Goal: Transaction & Acquisition: Book appointment/travel/reservation

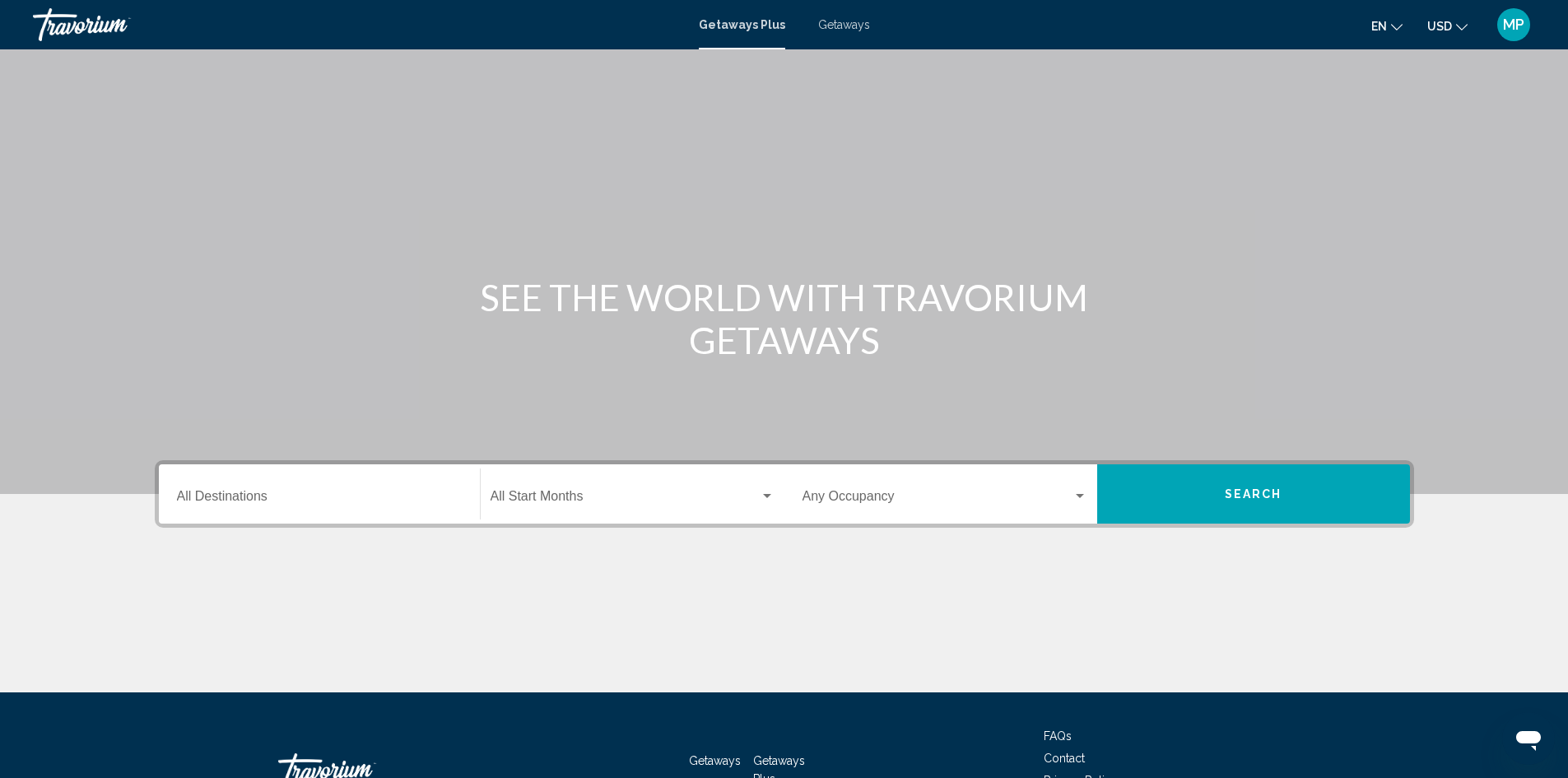
scroll to position [116, 0]
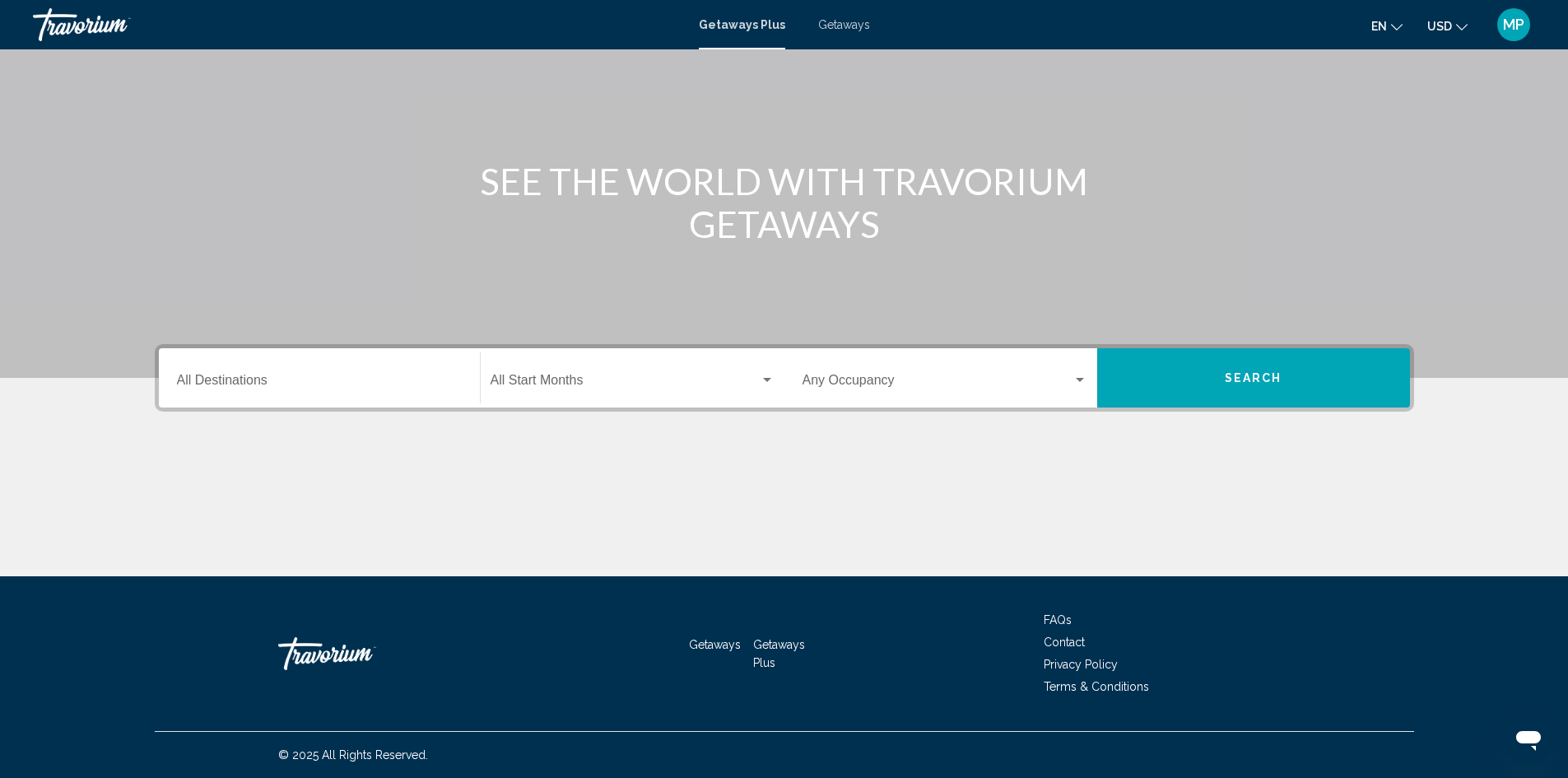
click at [248, 381] on input "Destination All Destinations" at bounding box center [318, 384] width 284 height 15
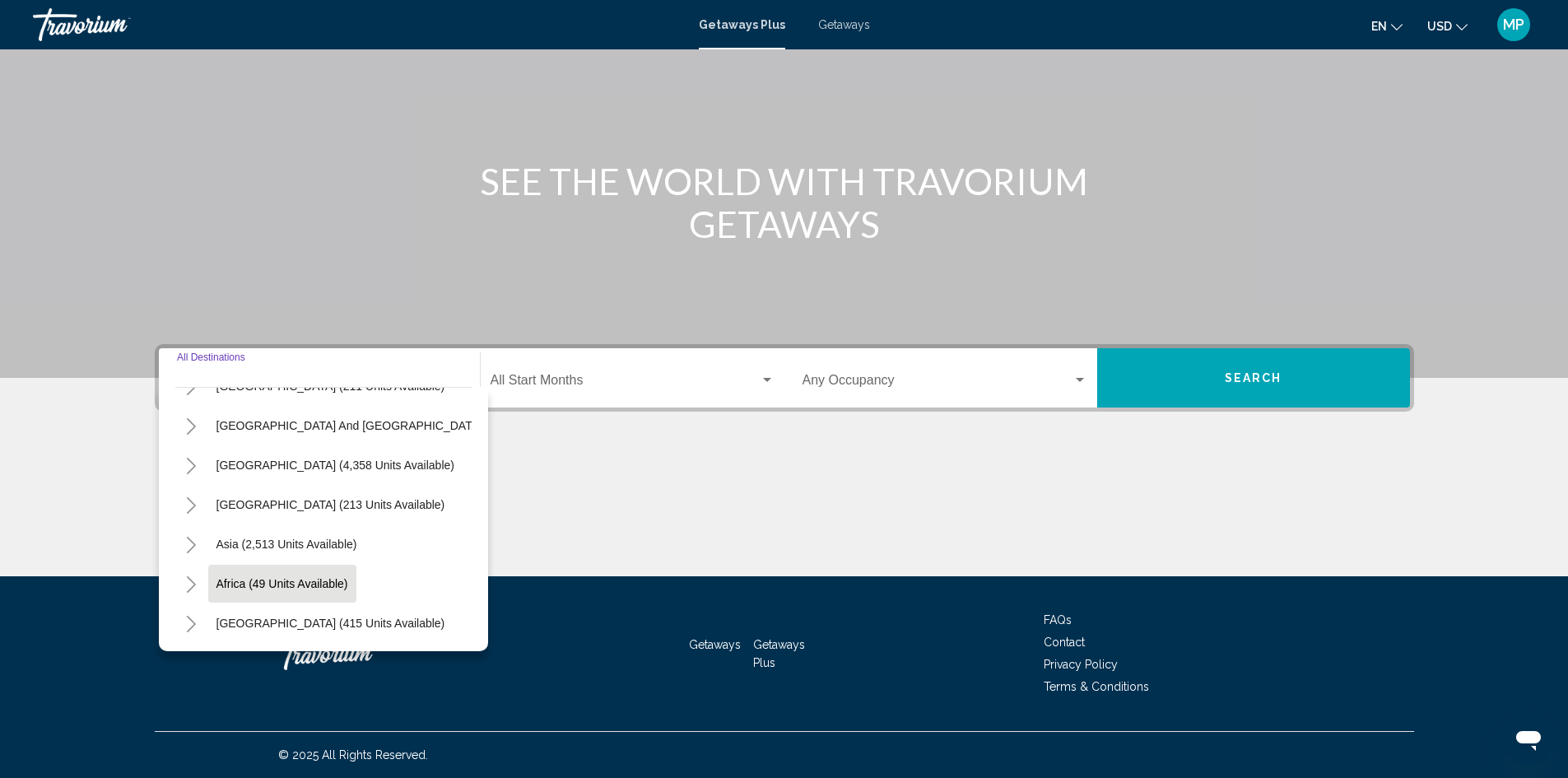
scroll to position [197, 0]
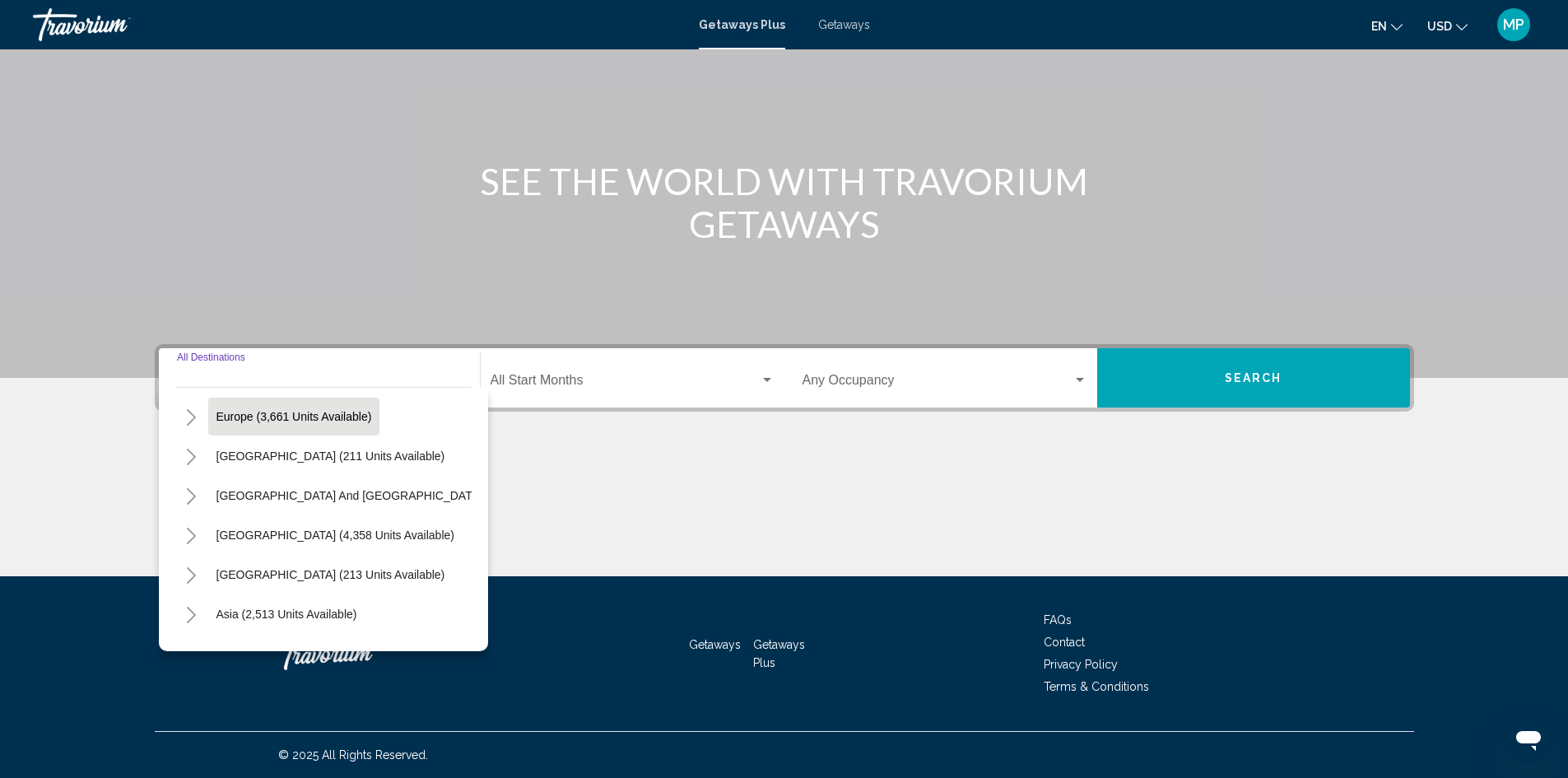
click at [297, 412] on span "Europe (3,661 units available)" at bounding box center [294, 416] width 156 height 13
type input "**********"
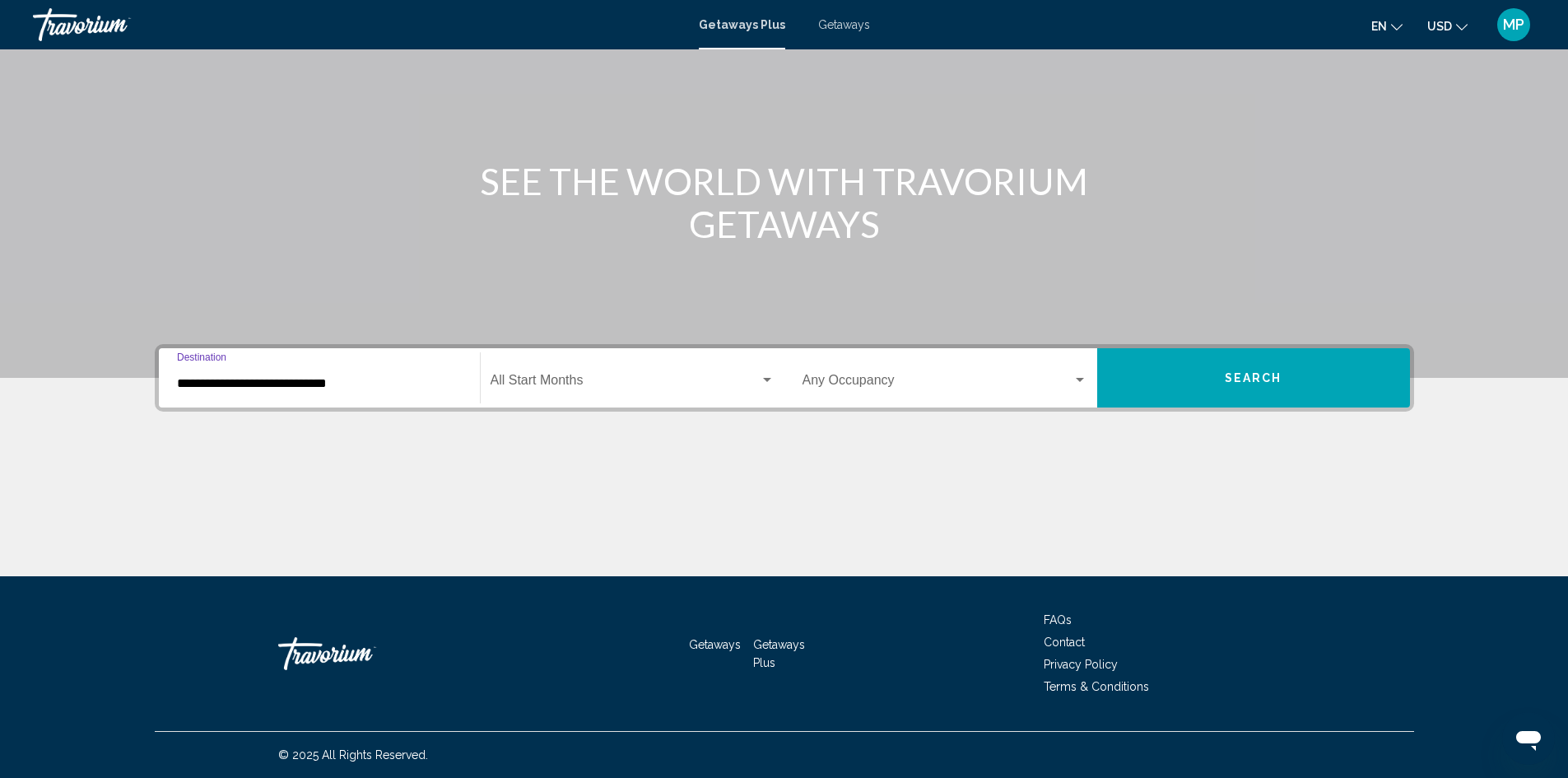
click at [764, 377] on div "Search widget" at bounding box center [767, 380] width 15 height 13
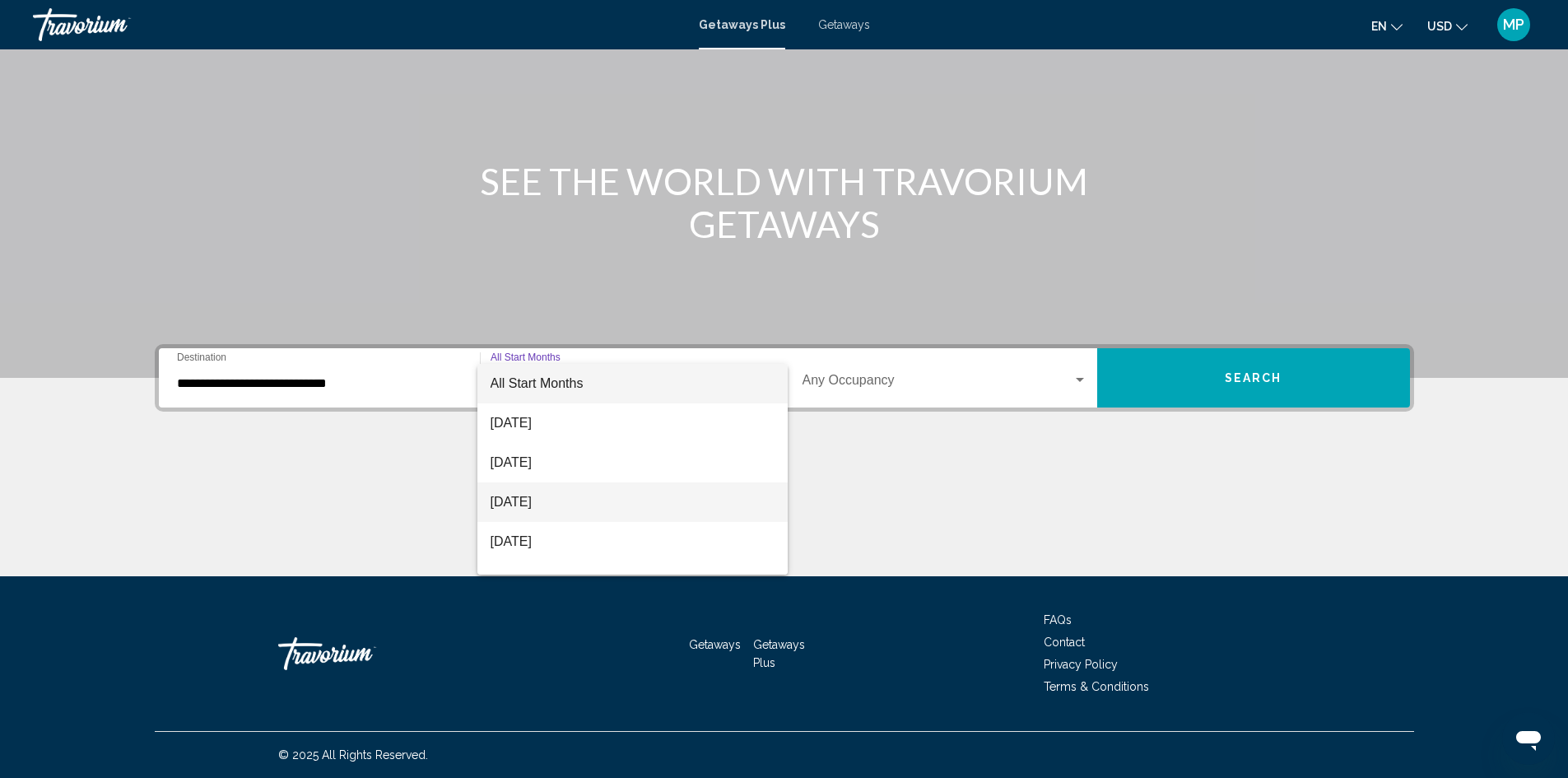
click at [547, 503] on span "[DATE]" at bounding box center [632, 502] width 284 height 40
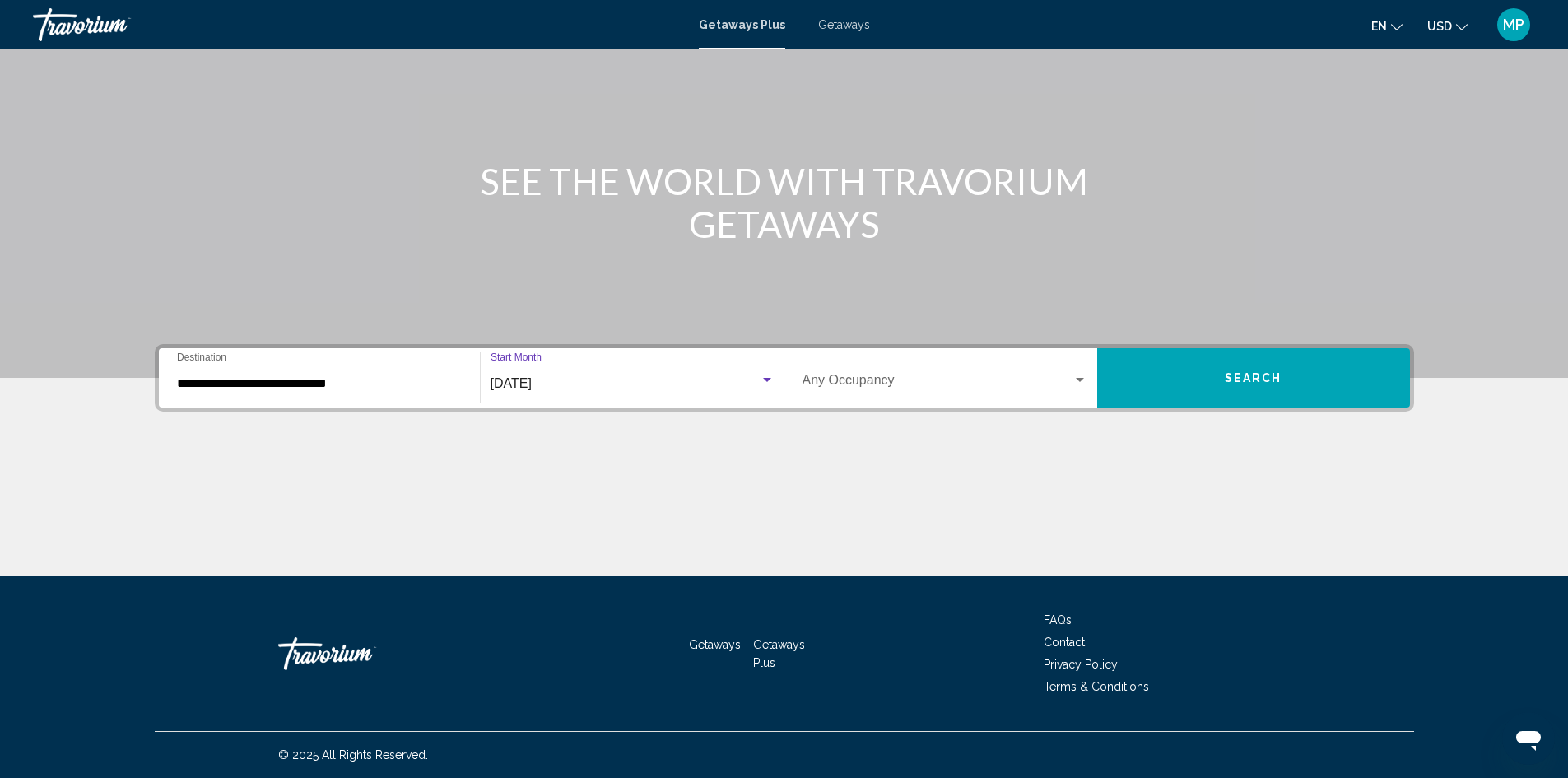
click at [1078, 378] on div "Search widget" at bounding box center [1079, 380] width 8 height 4
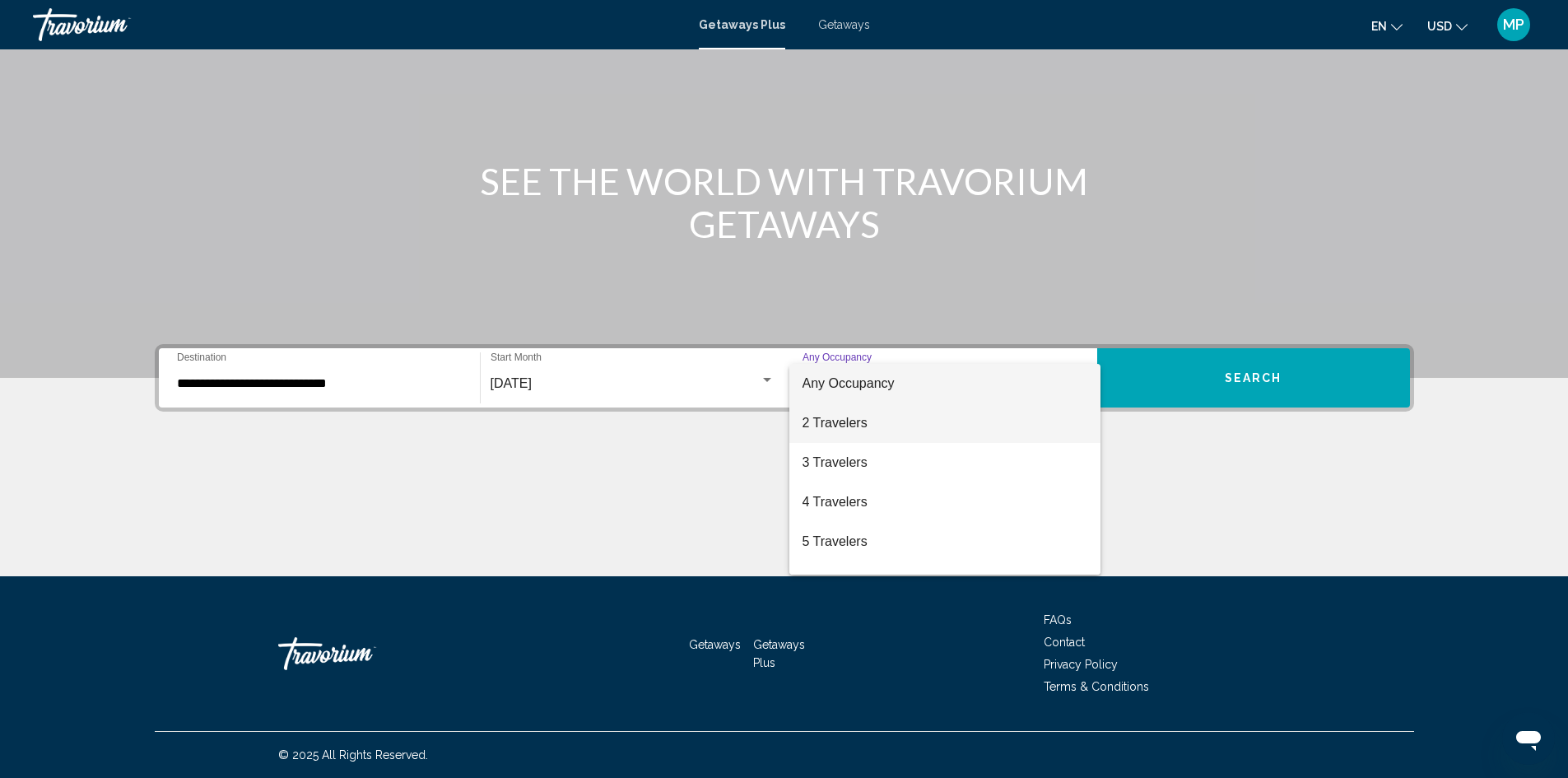
click at [836, 423] on span "2 Travelers" at bounding box center [944, 423] width 284 height 40
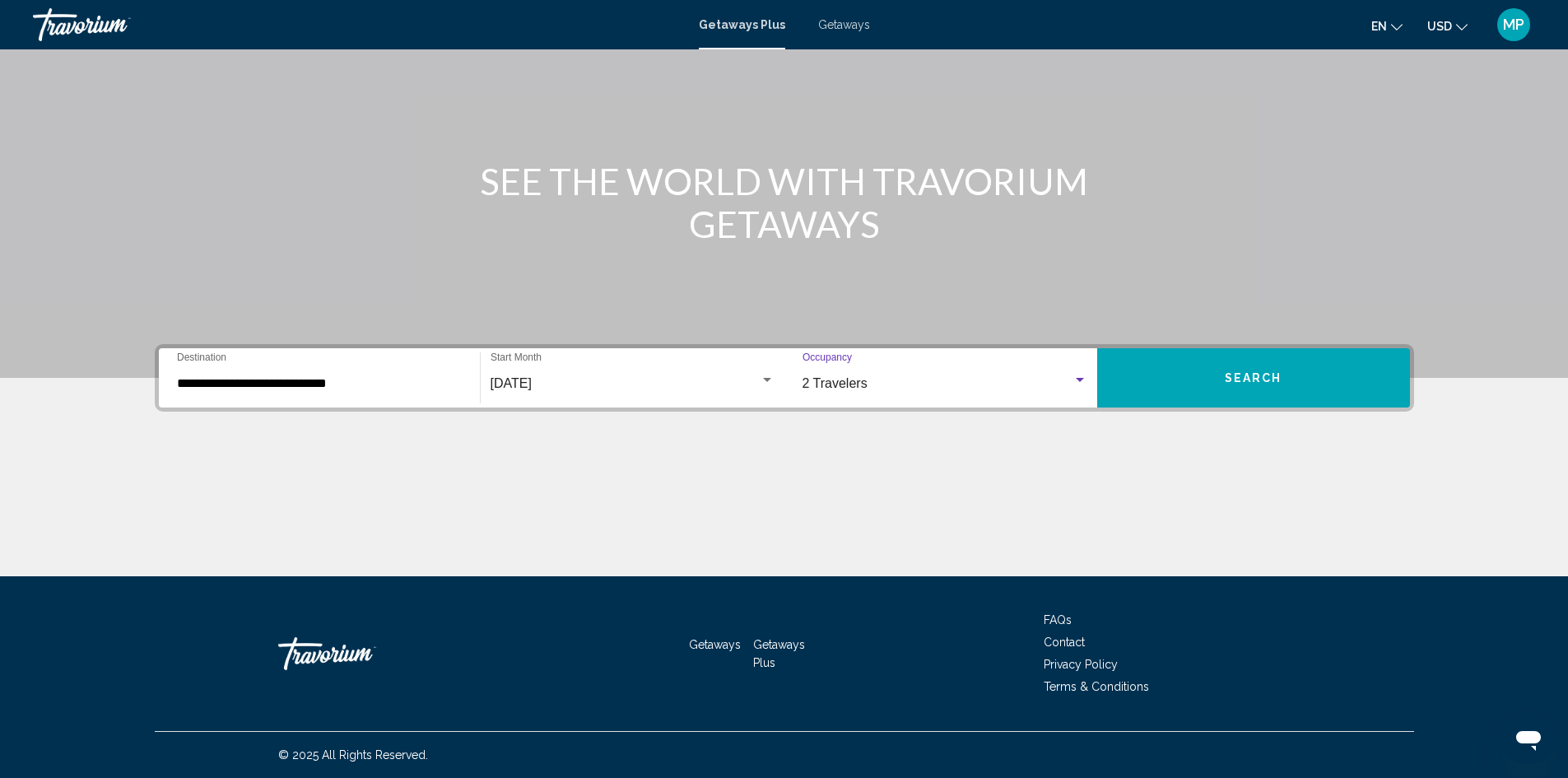
click at [1229, 380] on span "Search" at bounding box center [1253, 378] width 58 height 13
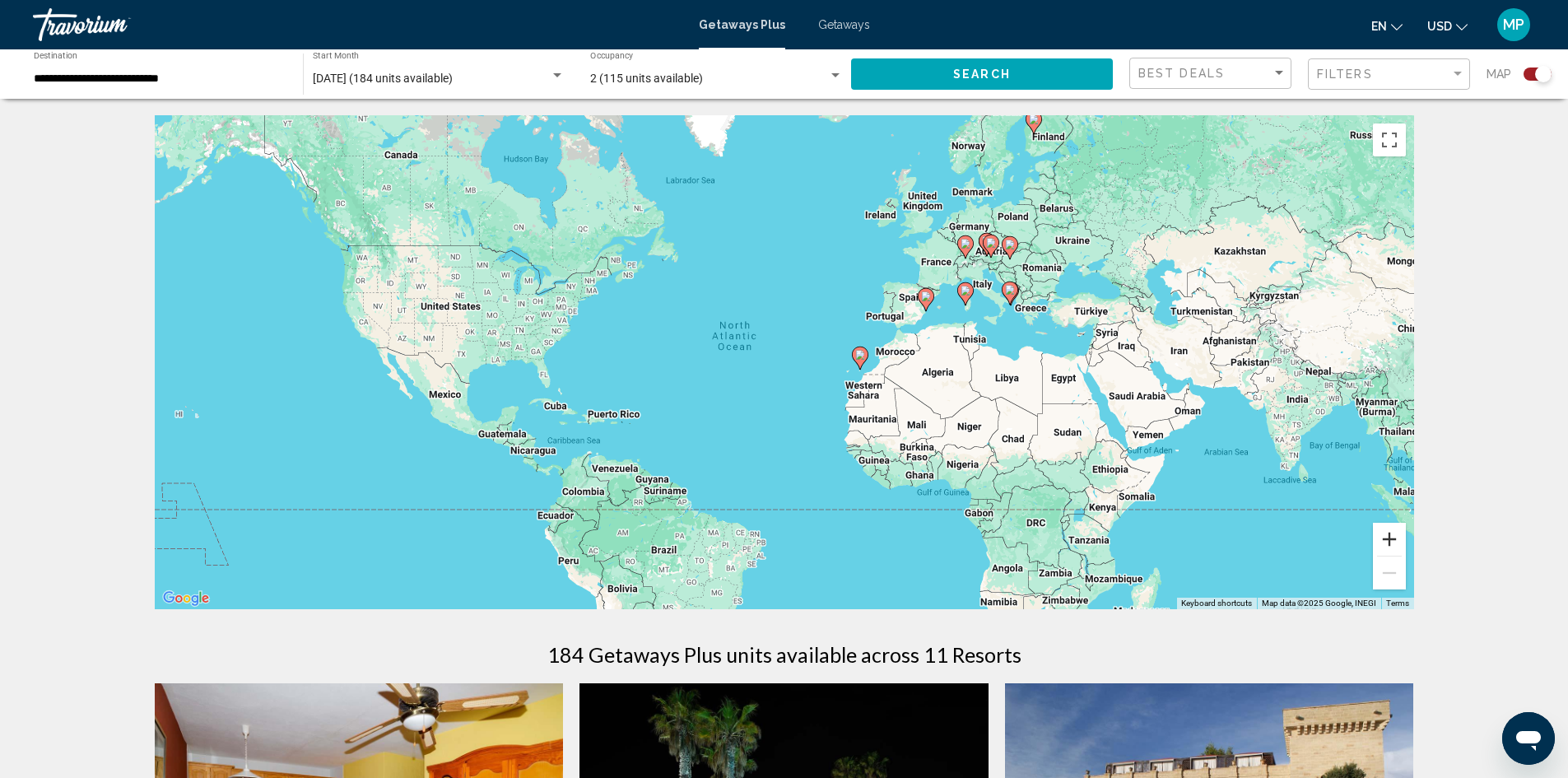
click at [1391, 531] on button "Zoom in" at bounding box center [1389, 540] width 33 height 33
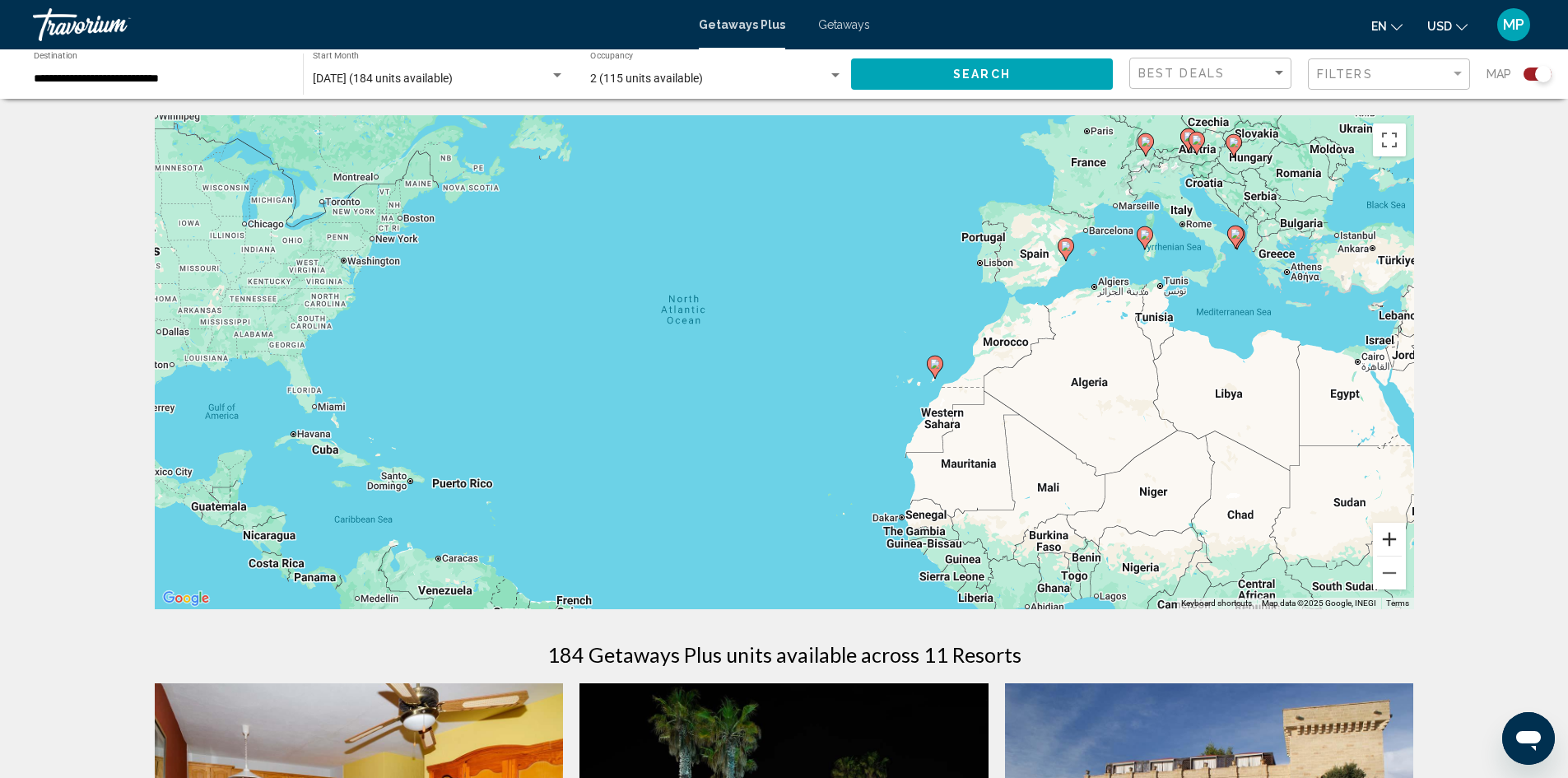
click at [1389, 550] on button "Zoom in" at bounding box center [1389, 540] width 33 height 33
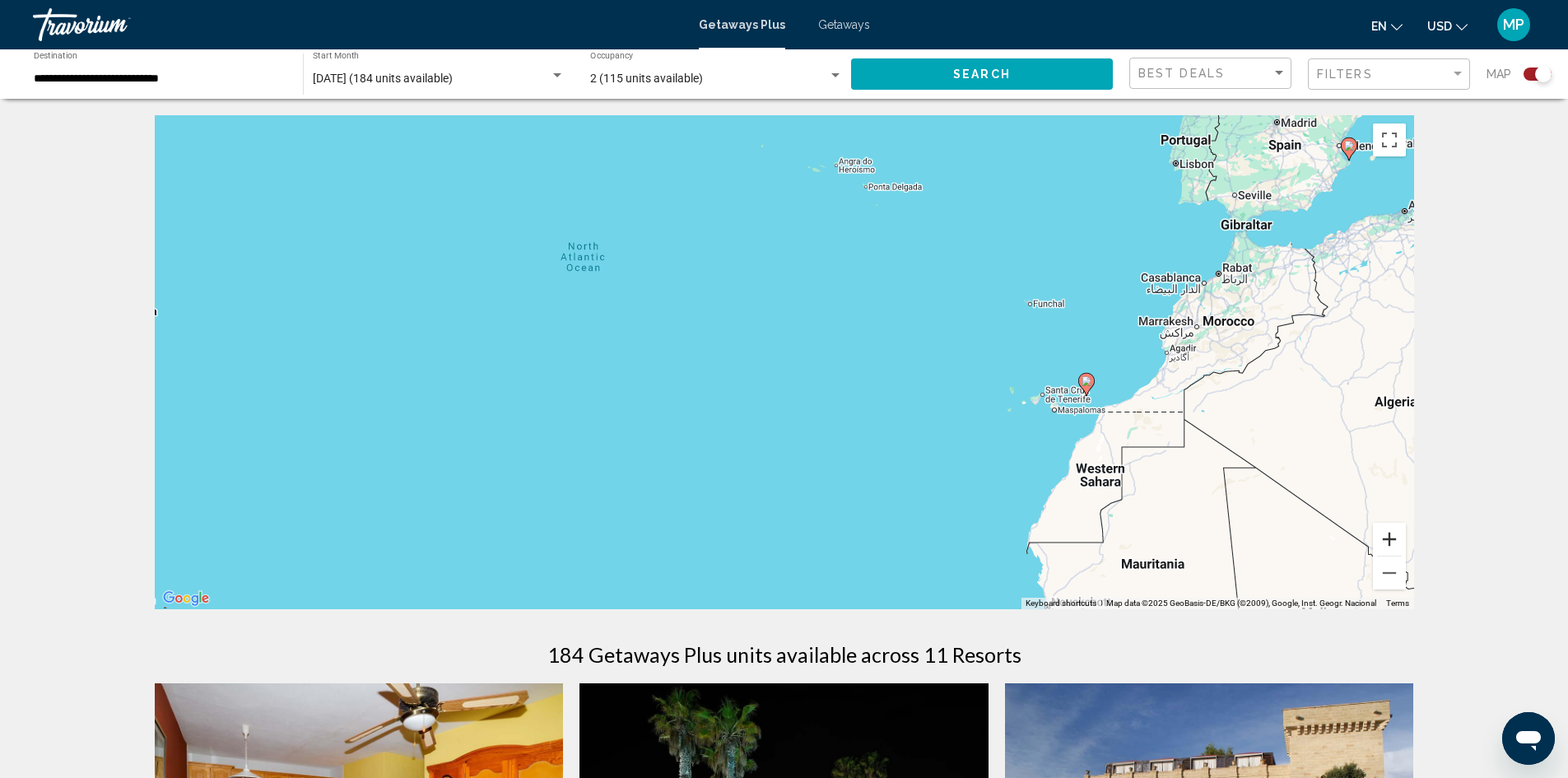
click at [1391, 533] on button "Zoom in" at bounding box center [1389, 540] width 33 height 33
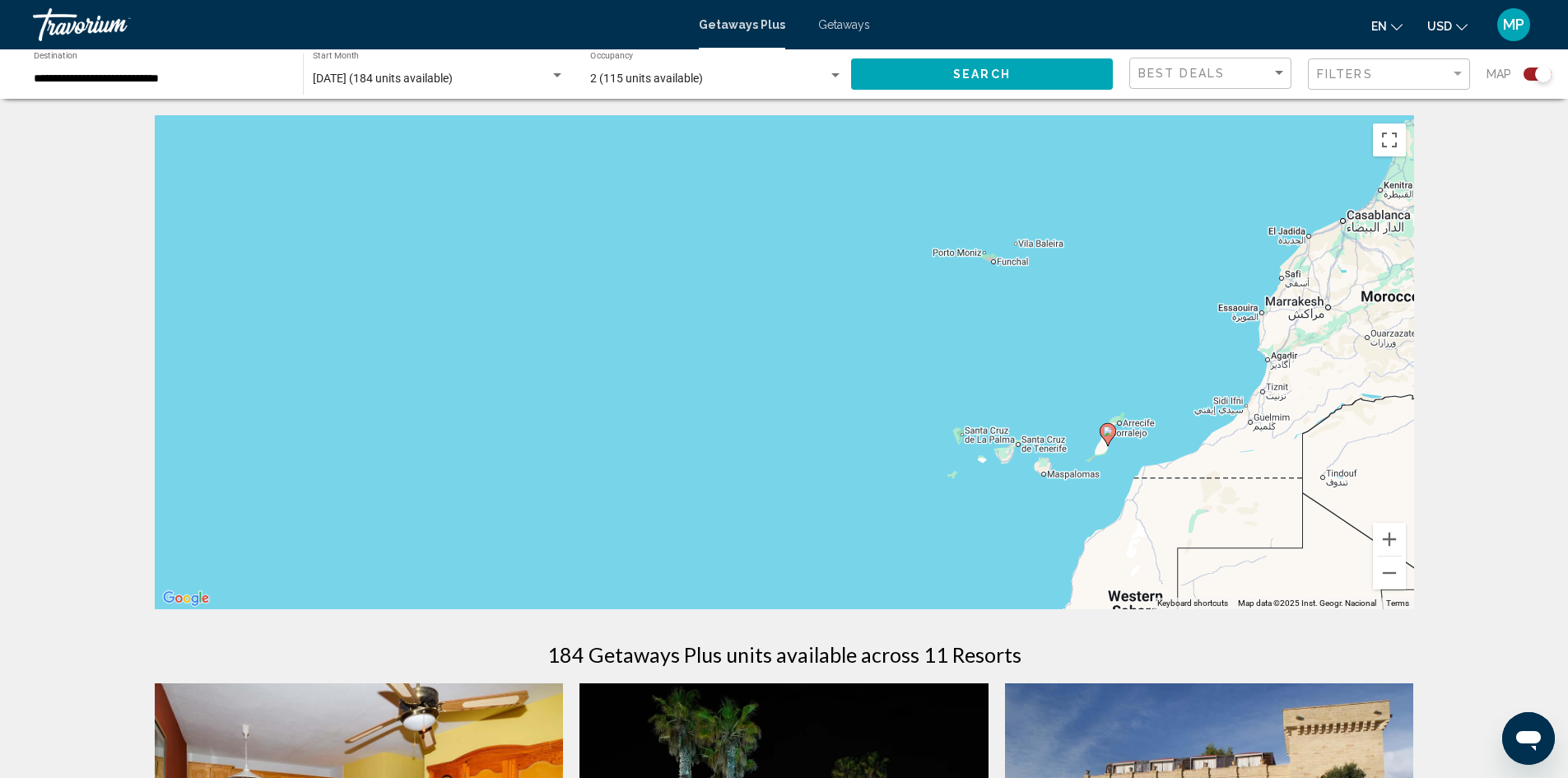
drag, startPoint x: 1333, startPoint y: 494, endPoint x: 1051, endPoint y: 511, distance: 282.5
click at [1051, 511] on div "To activate drag with keyboard, press Alt + Enter. Once in keyboard drag state,…" at bounding box center [784, 362] width 1259 height 494
click at [1394, 531] on button "Zoom in" at bounding box center [1389, 540] width 33 height 33
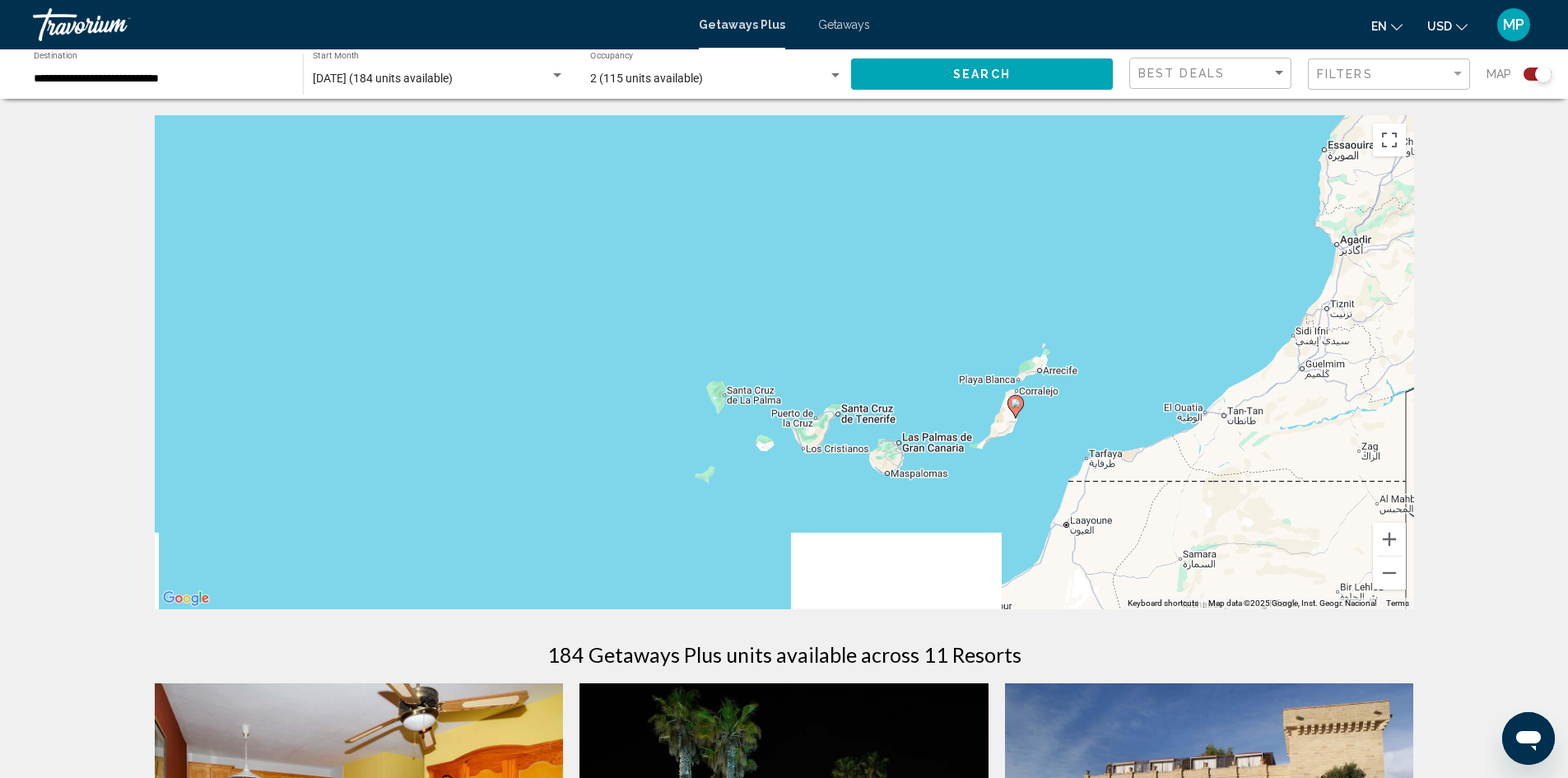
drag, startPoint x: 1242, startPoint y: 534, endPoint x: 822, endPoint y: 421, distance: 434.9
click at [822, 421] on div "To activate drag with keyboard, press Alt + Enter. Once in keyboard drag state,…" at bounding box center [784, 362] width 1259 height 494
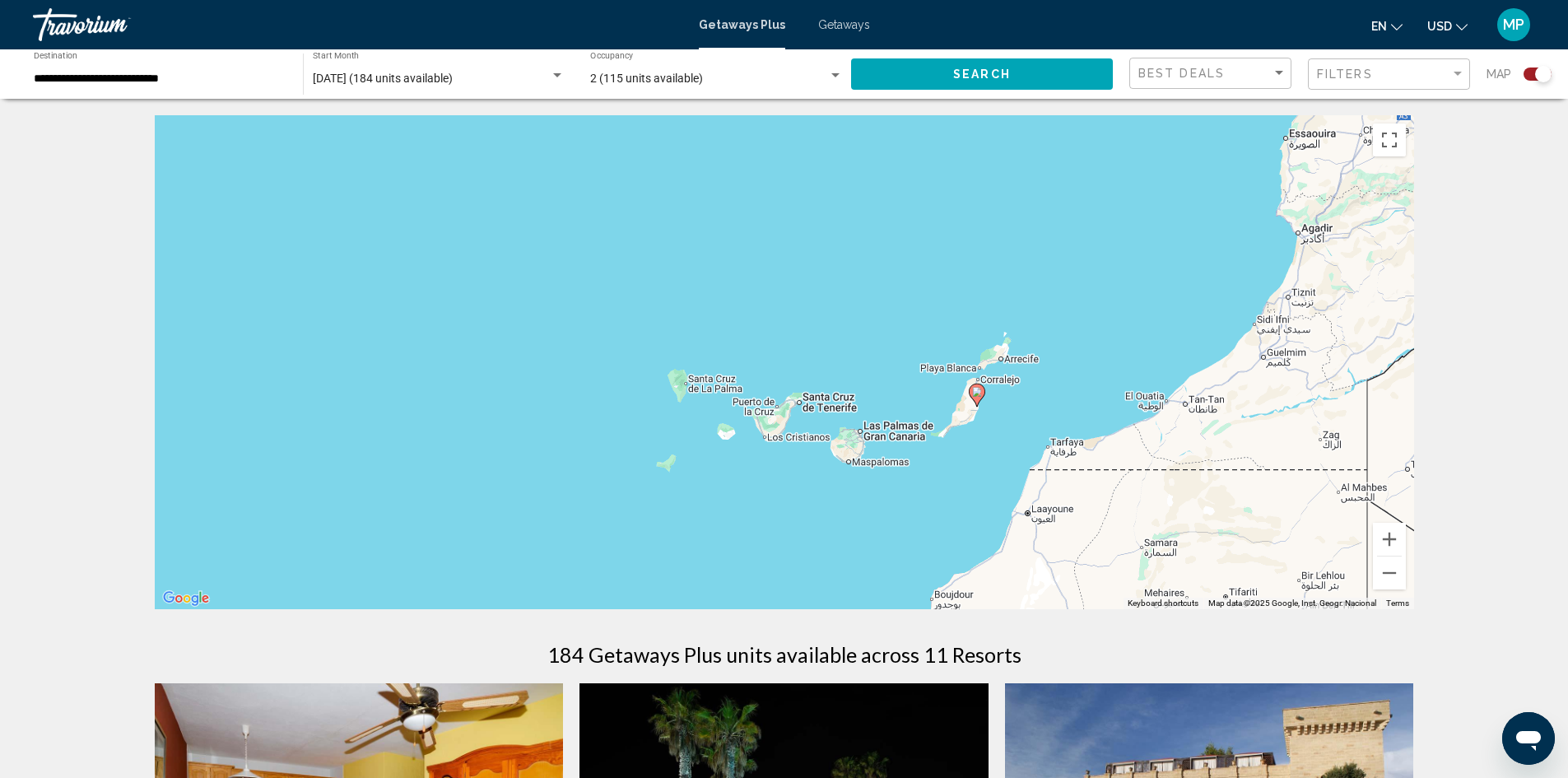
click at [980, 392] on image "Main content" at bounding box center [976, 391] width 10 height 10
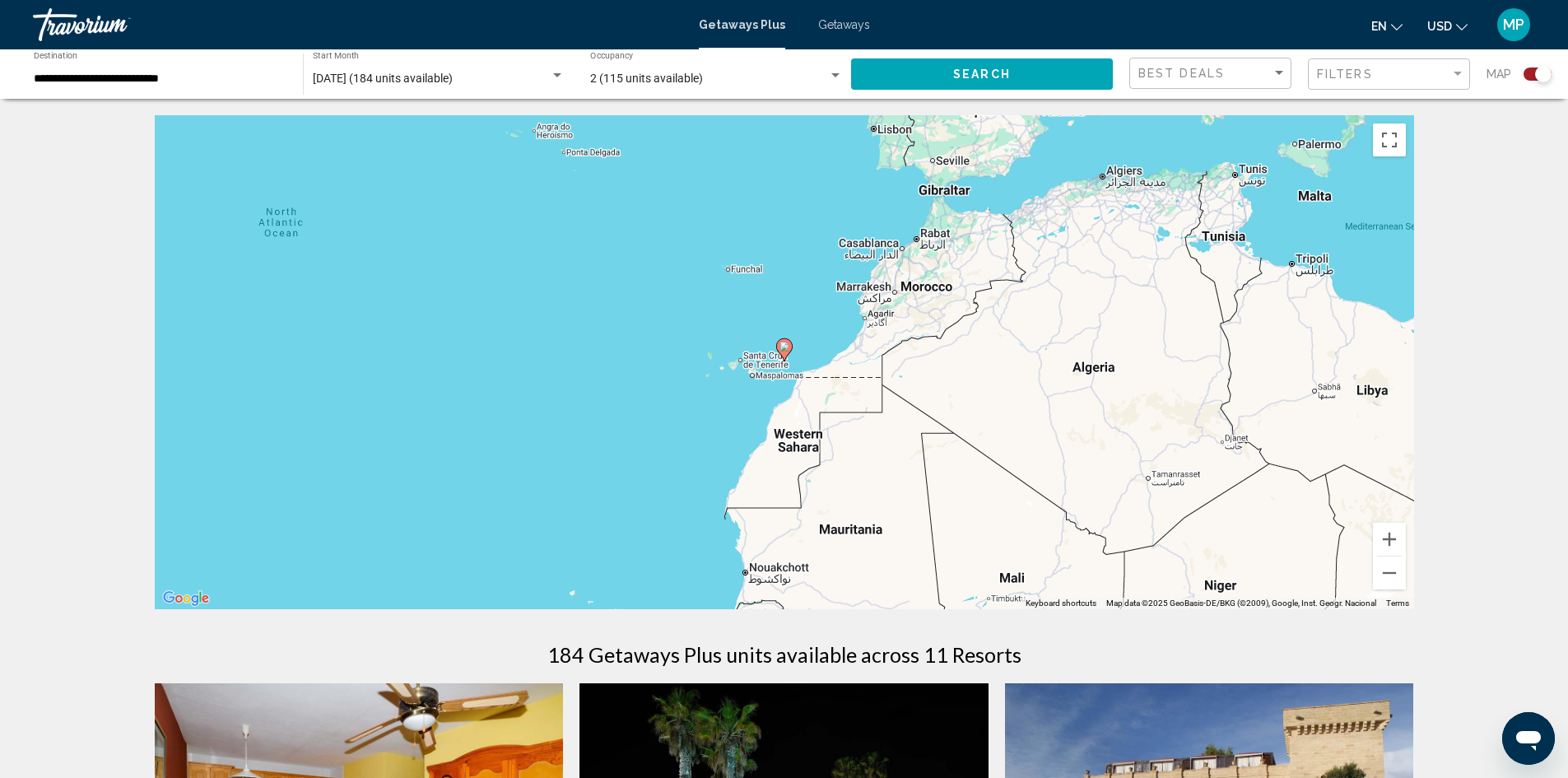
click at [782, 346] on image "Main content" at bounding box center [784, 346] width 10 height 10
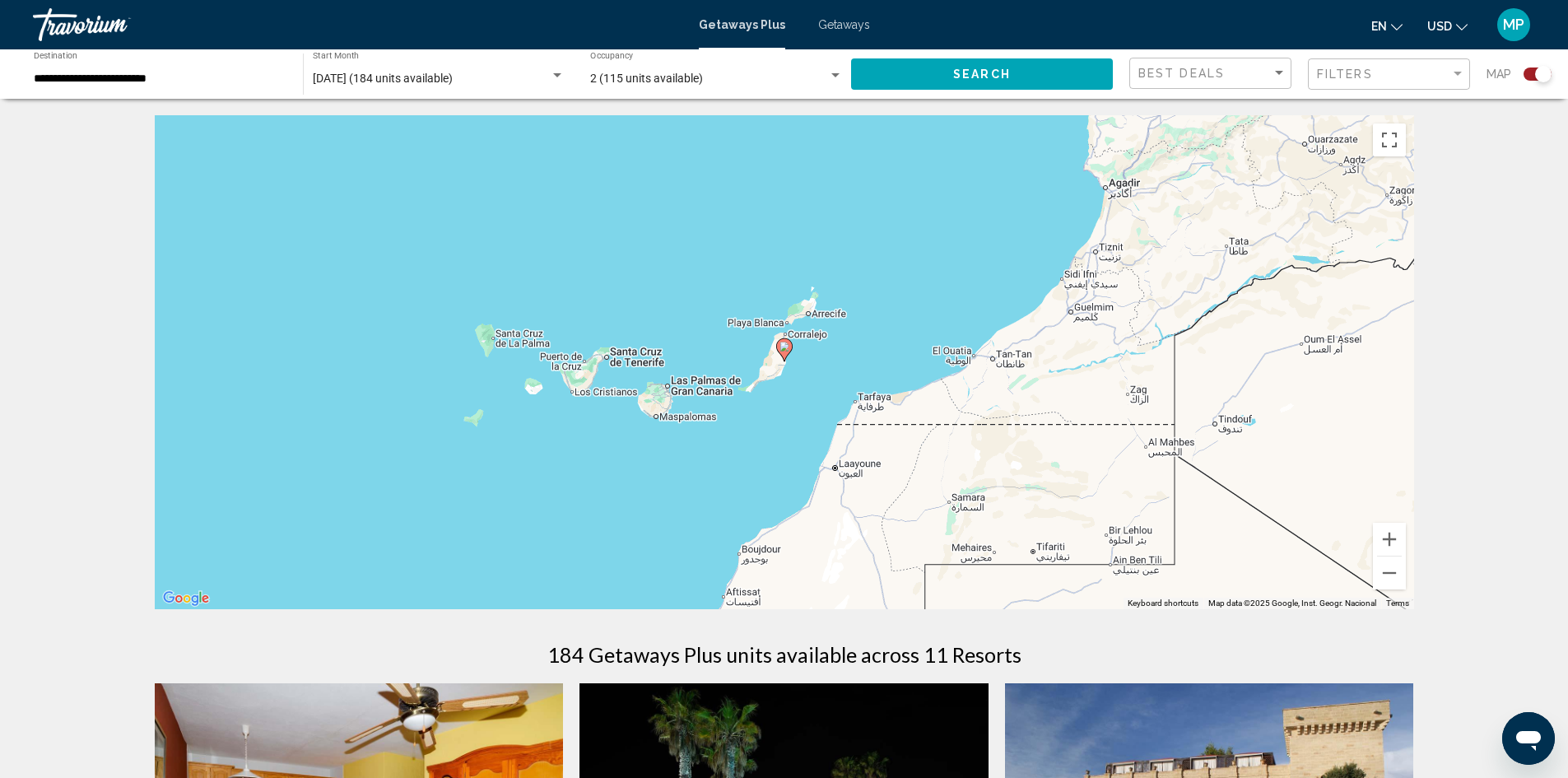
click at [784, 347] on image "Main content" at bounding box center [784, 346] width 10 height 10
type input "**********"
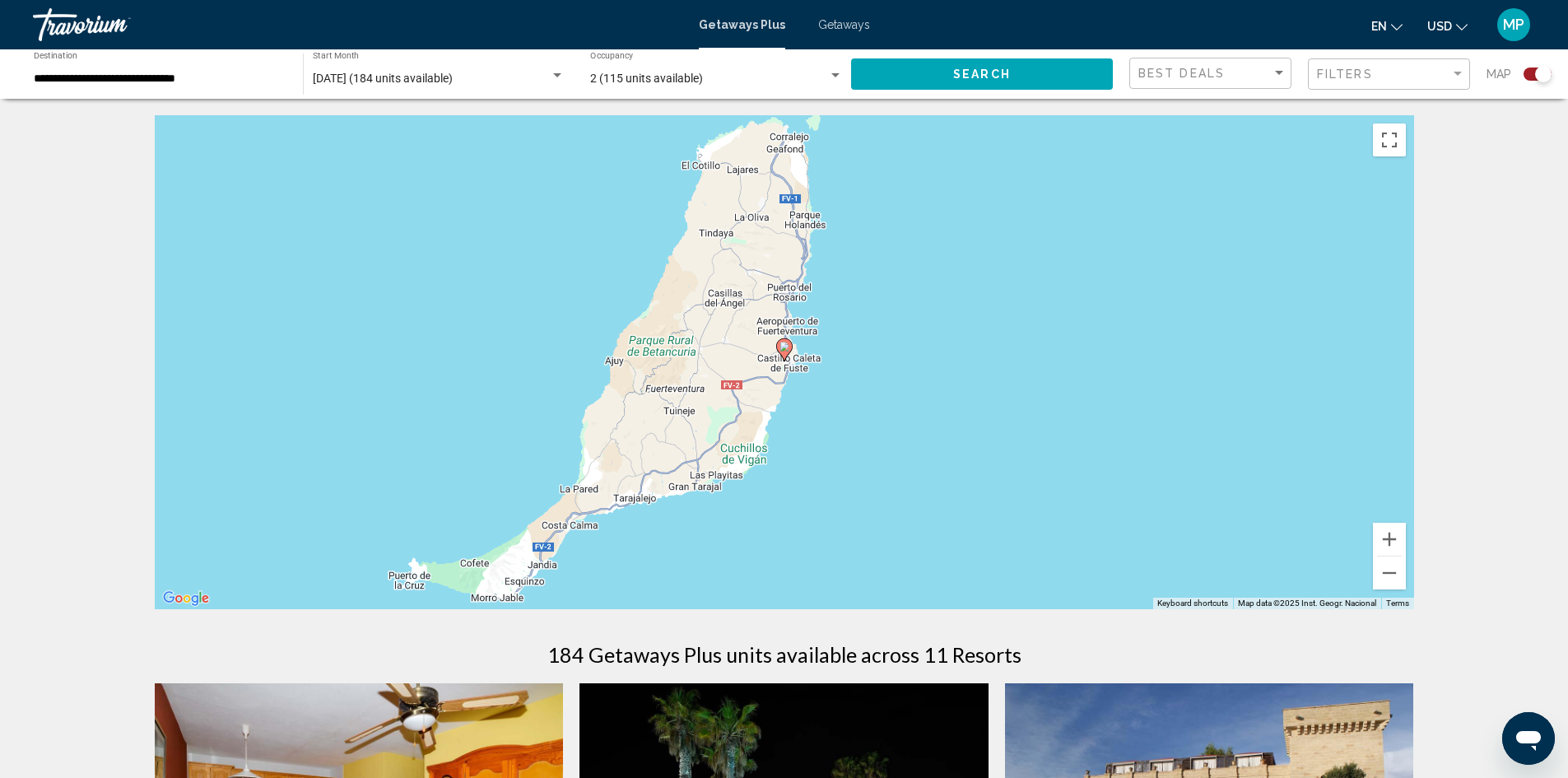
click at [785, 344] on image "Main content" at bounding box center [784, 346] width 10 height 10
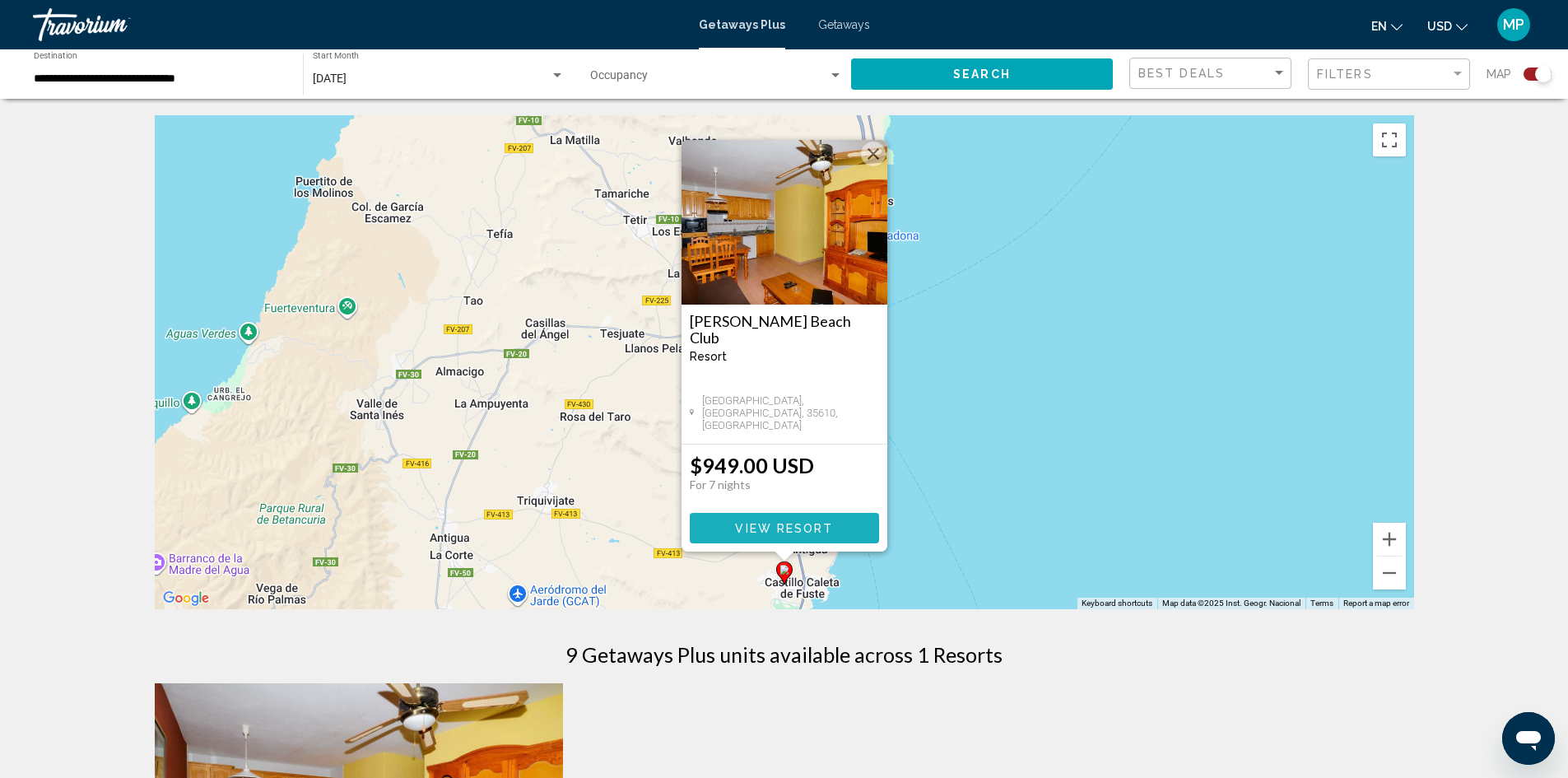
click at [789, 522] on span "View Resort" at bounding box center [784, 528] width 98 height 13
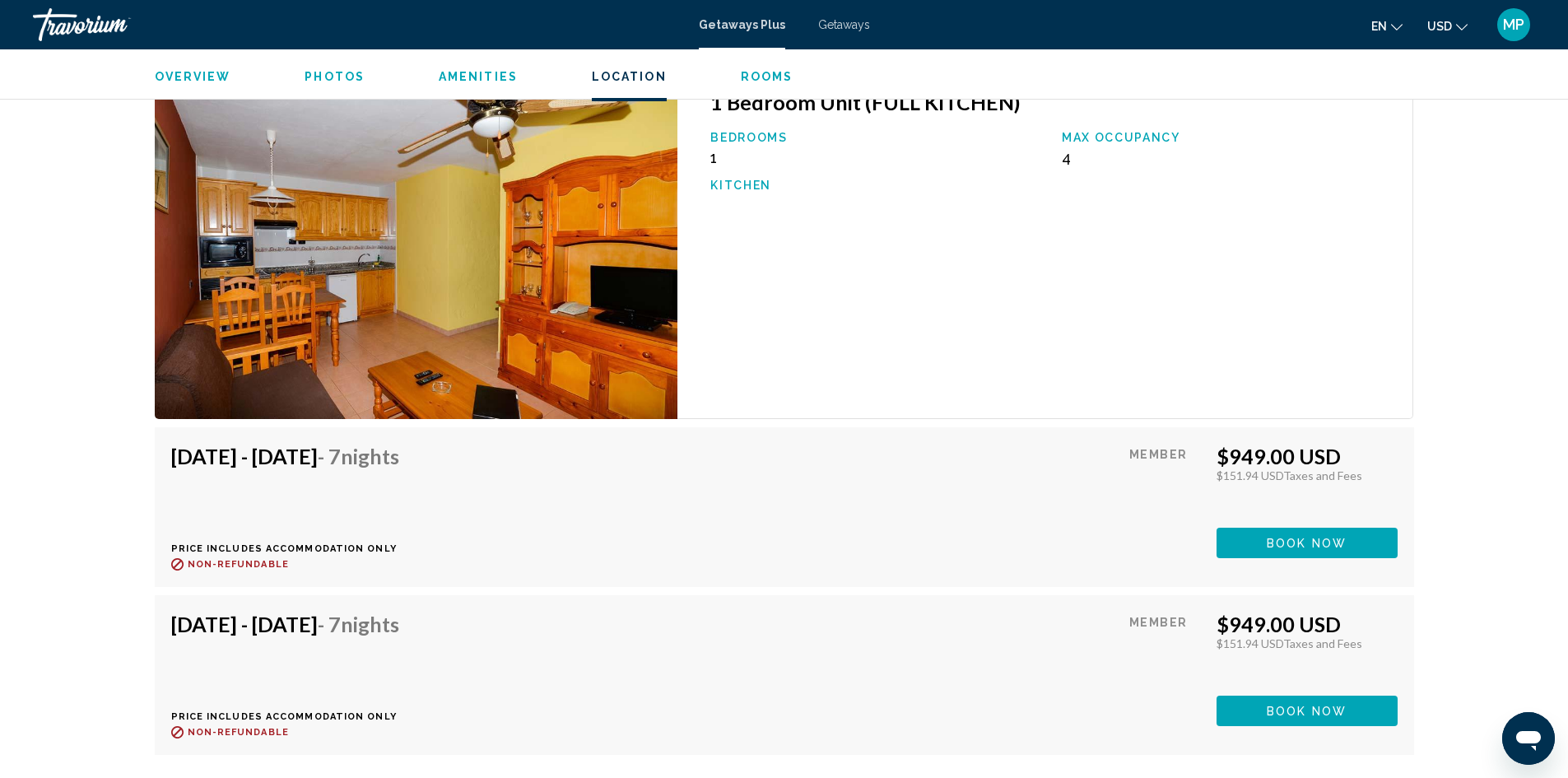
scroll to position [2882, 0]
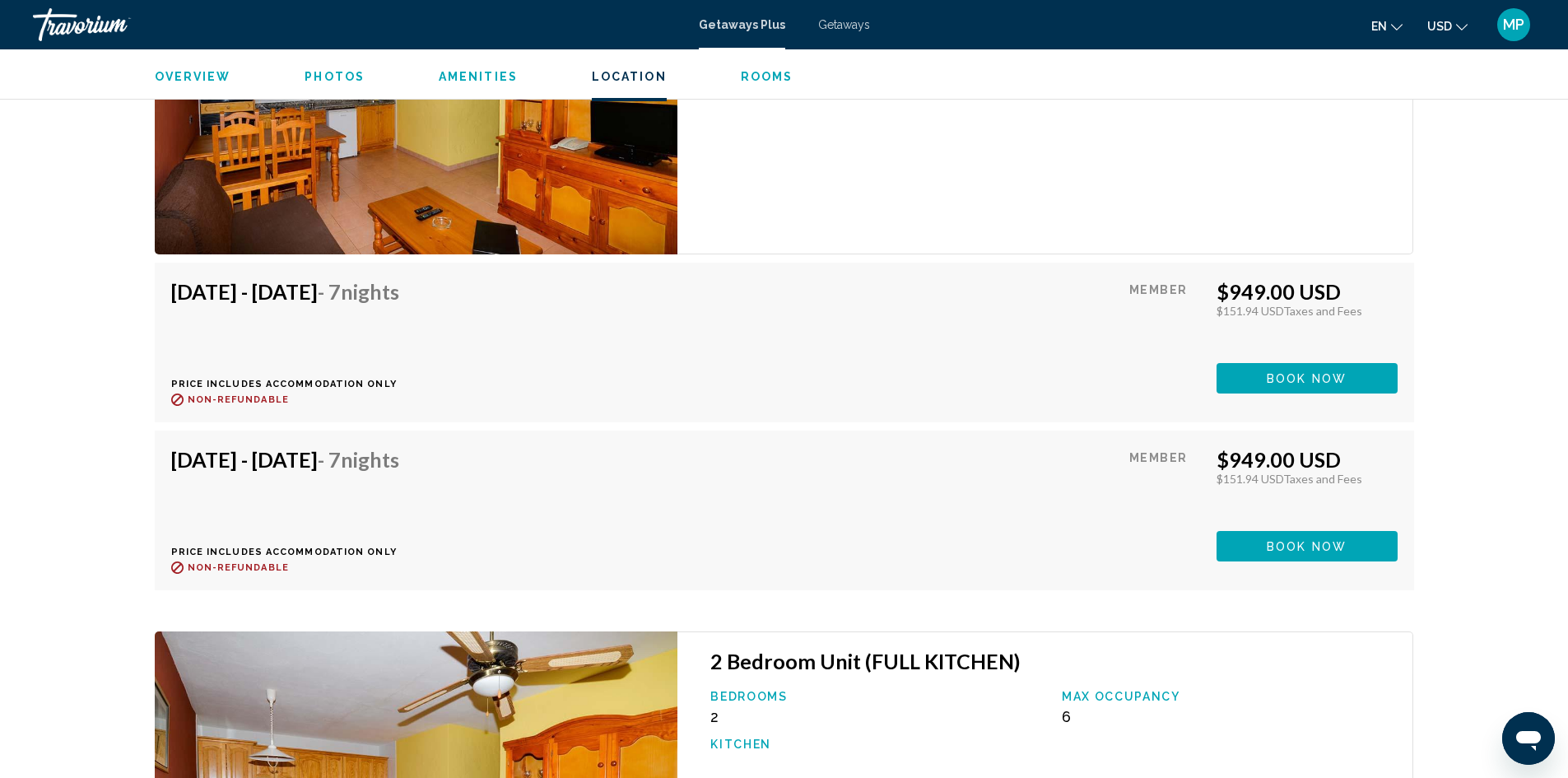
click at [1264, 372] on button "Book now" at bounding box center [1307, 377] width 181 height 30
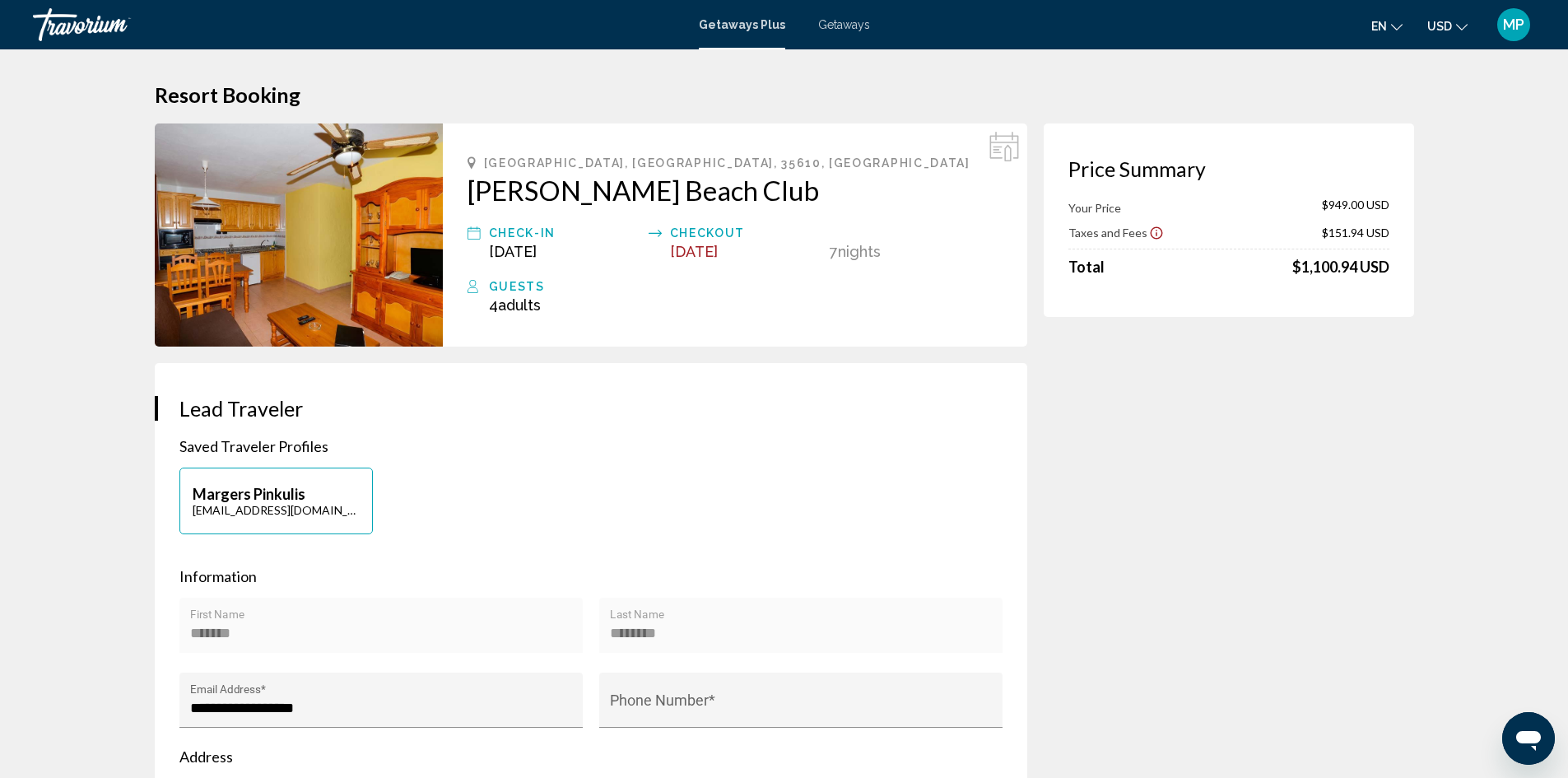
click at [373, 261] on img "Main content" at bounding box center [298, 235] width 288 height 223
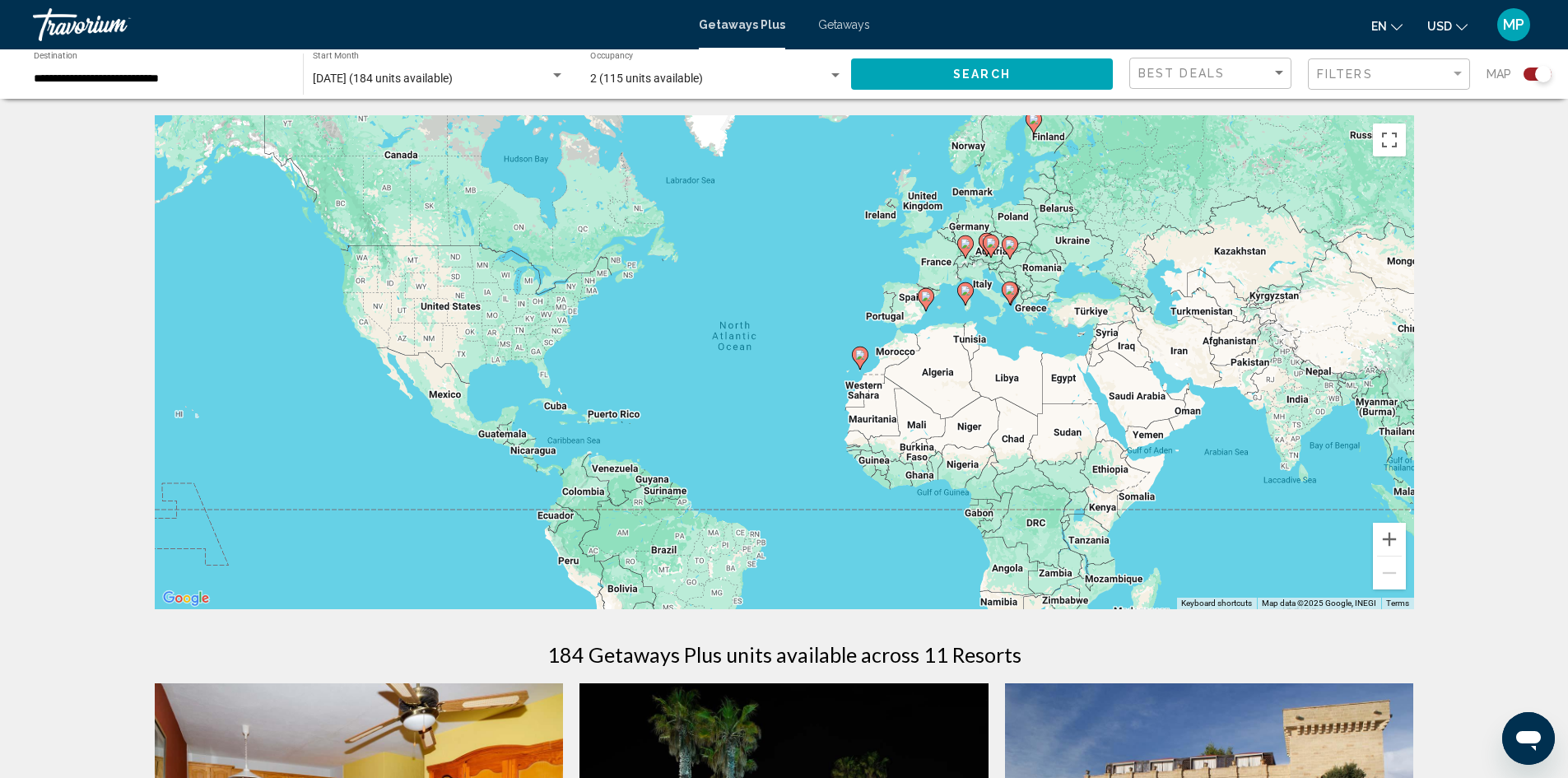
click at [928, 297] on image "Main content" at bounding box center [926, 296] width 10 height 10
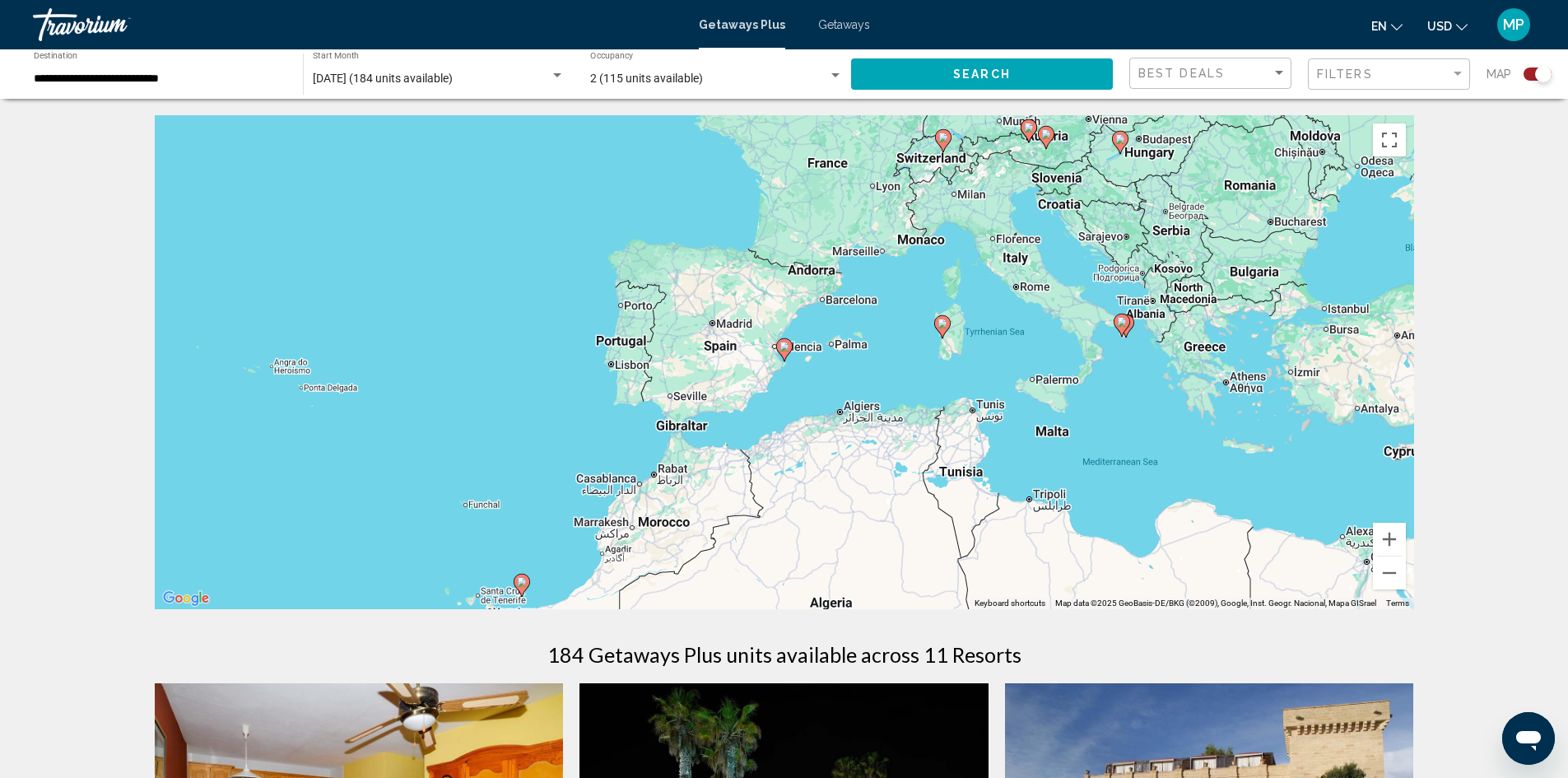
click at [783, 347] on image "Main content" at bounding box center [784, 346] width 10 height 10
type input "**********"
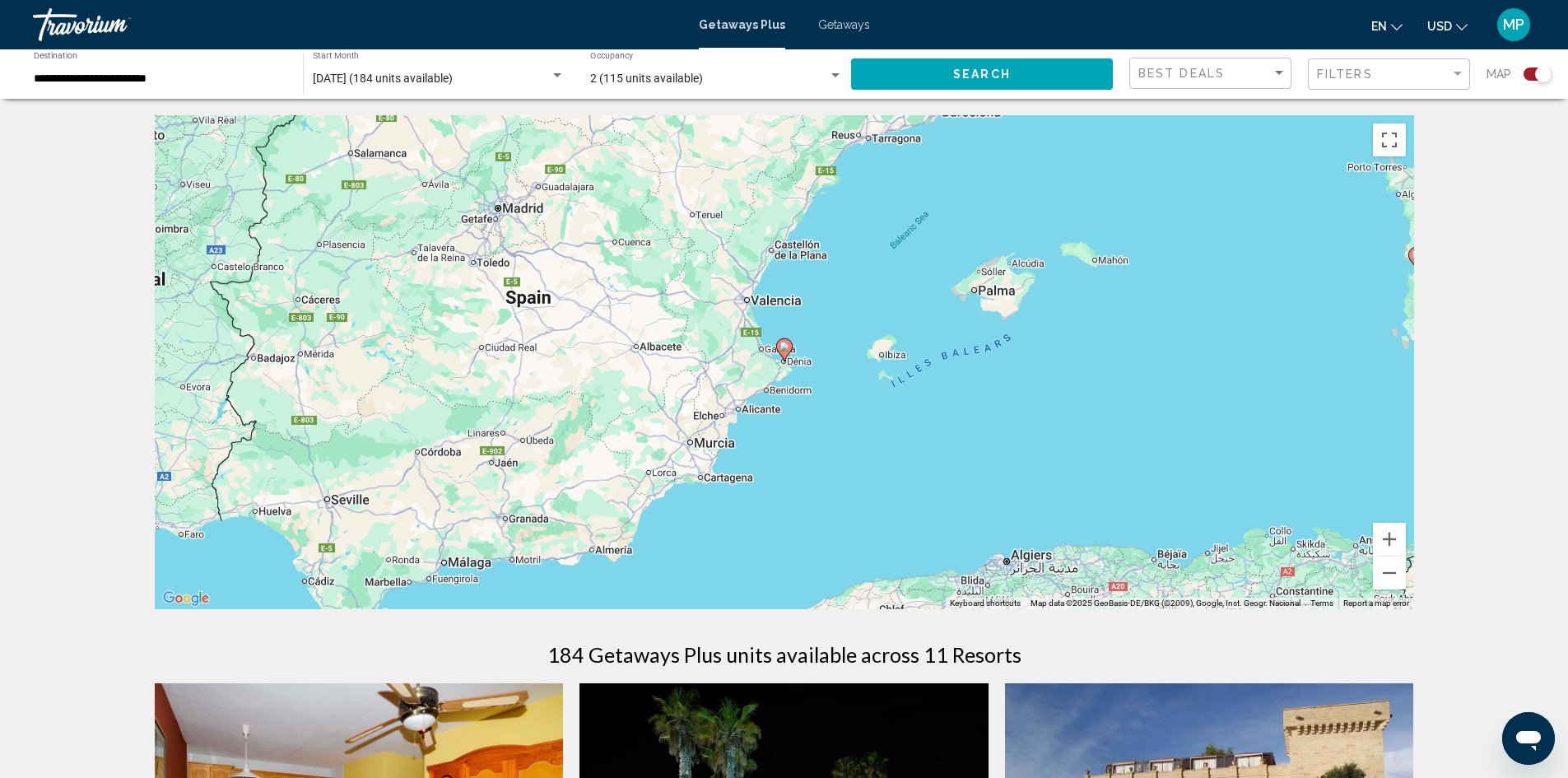
click at [784, 345] on image "Main content" at bounding box center [784, 346] width 10 height 10
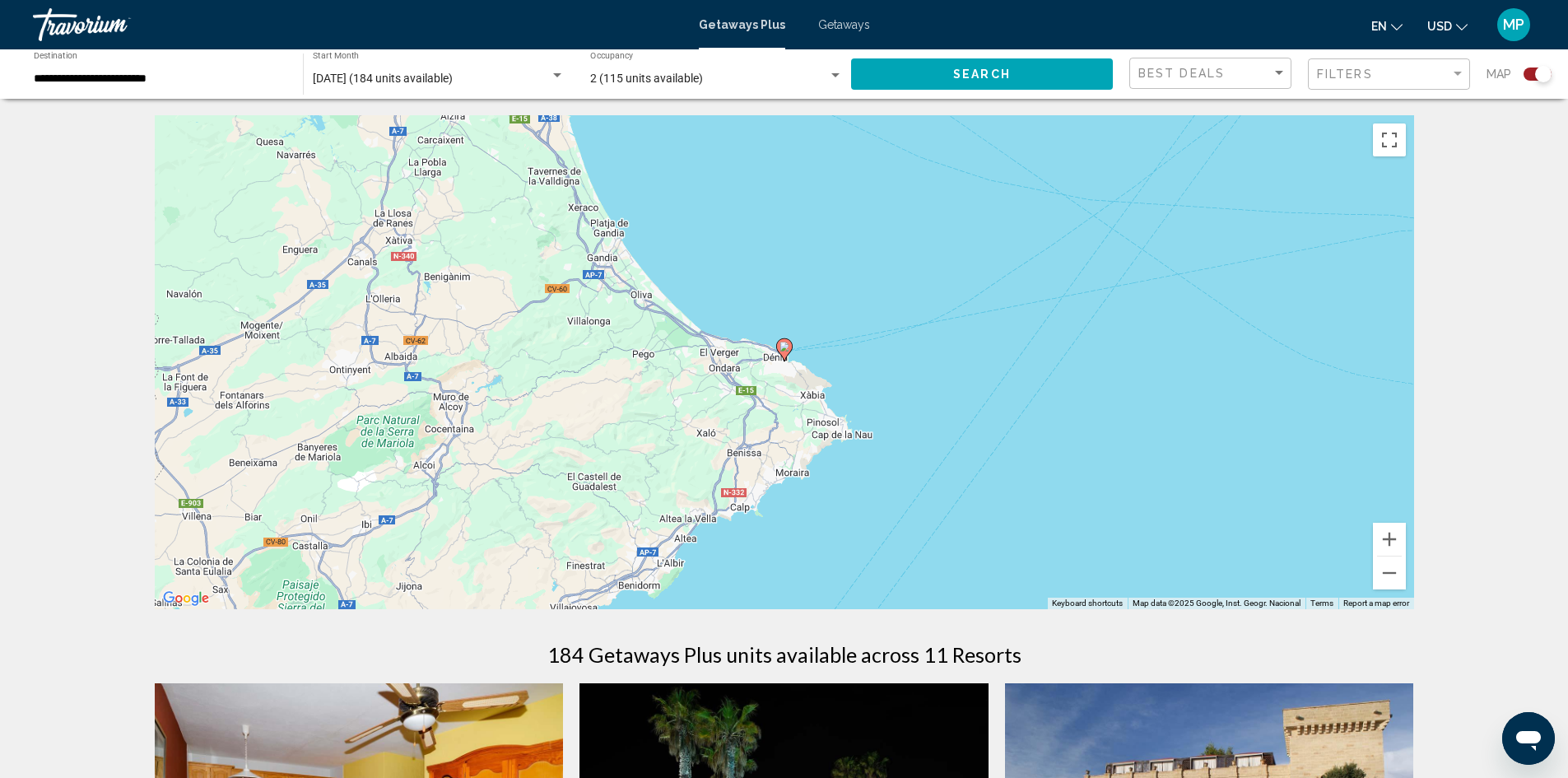
click at [786, 344] on image "Main content" at bounding box center [784, 346] width 10 height 10
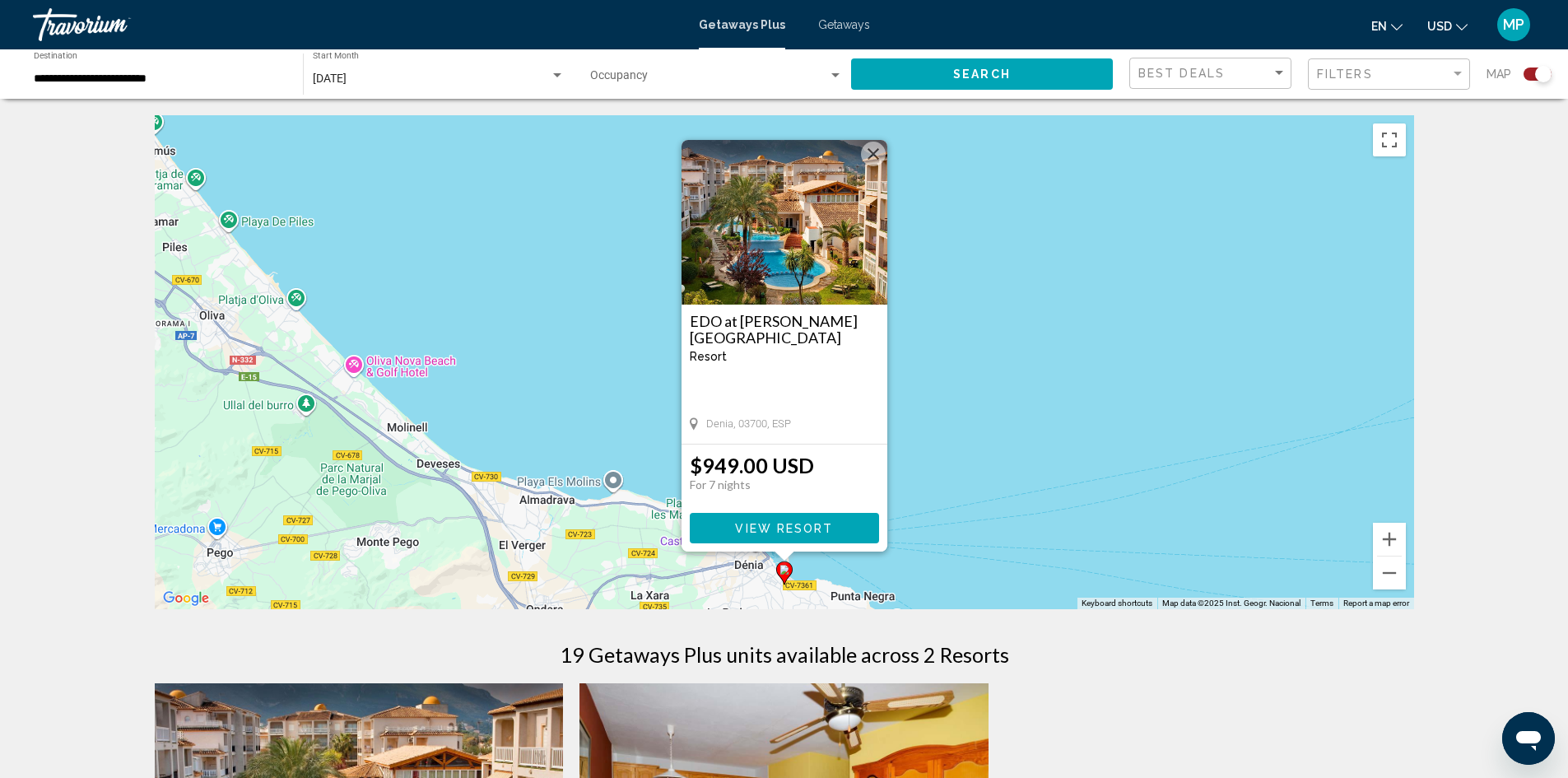
click at [797, 532] on span "View Resort" at bounding box center [784, 528] width 98 height 13
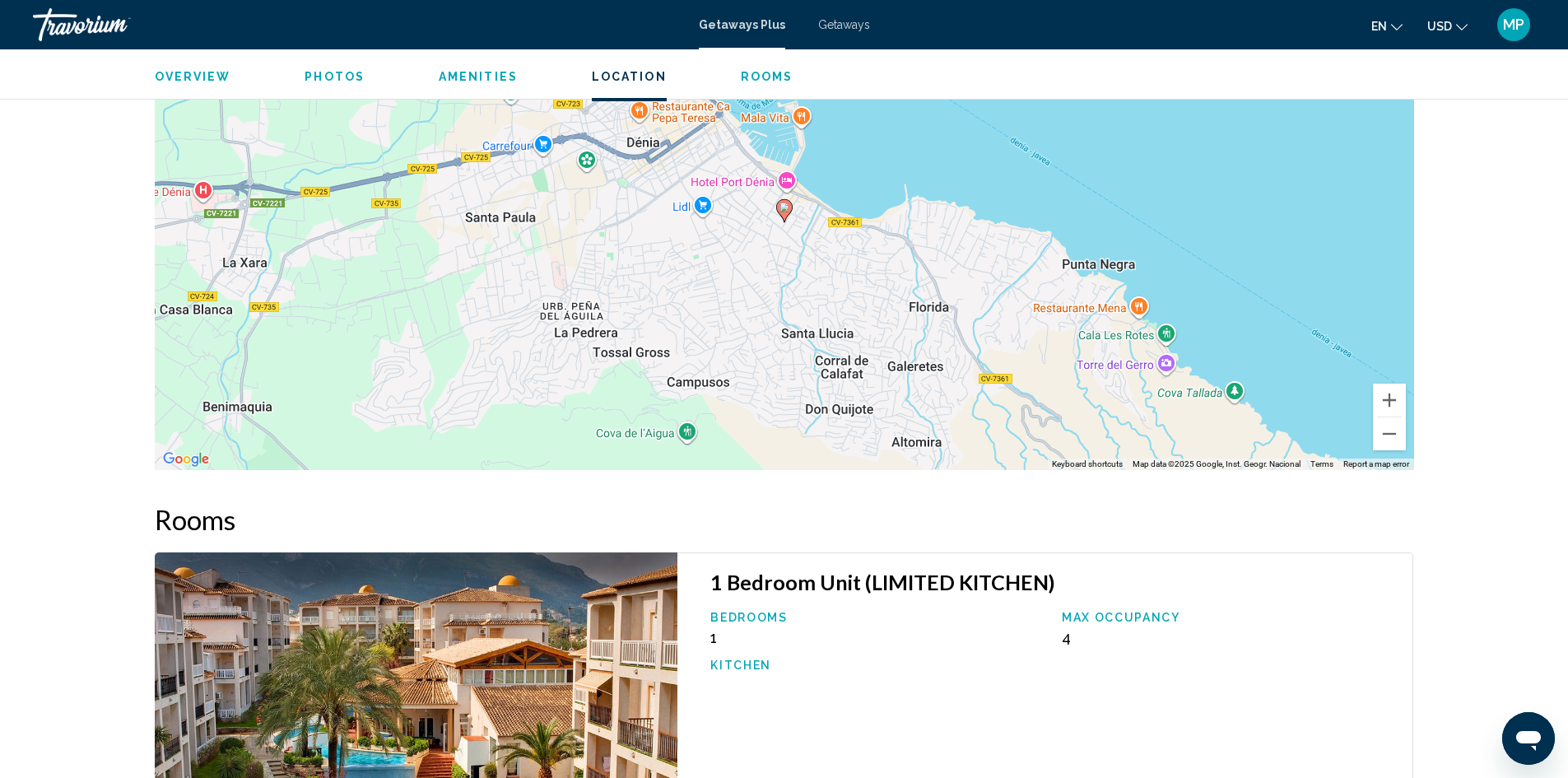
scroll to position [1977, 0]
